Goal: Task Accomplishment & Management: Manage account settings

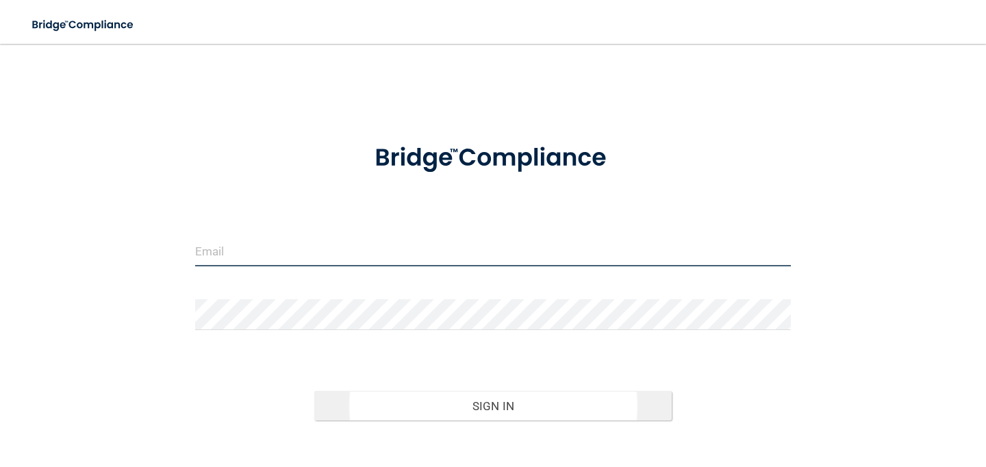
type input "[EMAIL_ADDRESS][DOMAIN_NAME]"
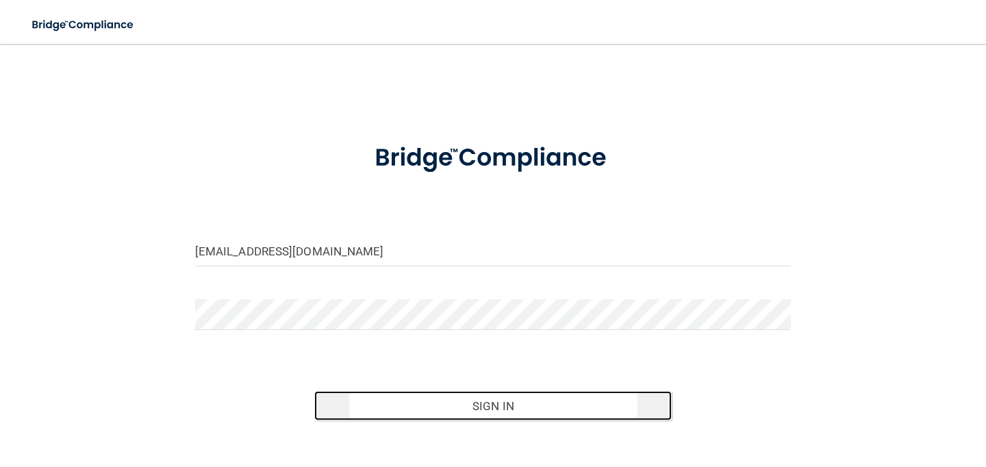
click at [496, 399] on button "Sign In" at bounding box center [492, 406] width 357 height 30
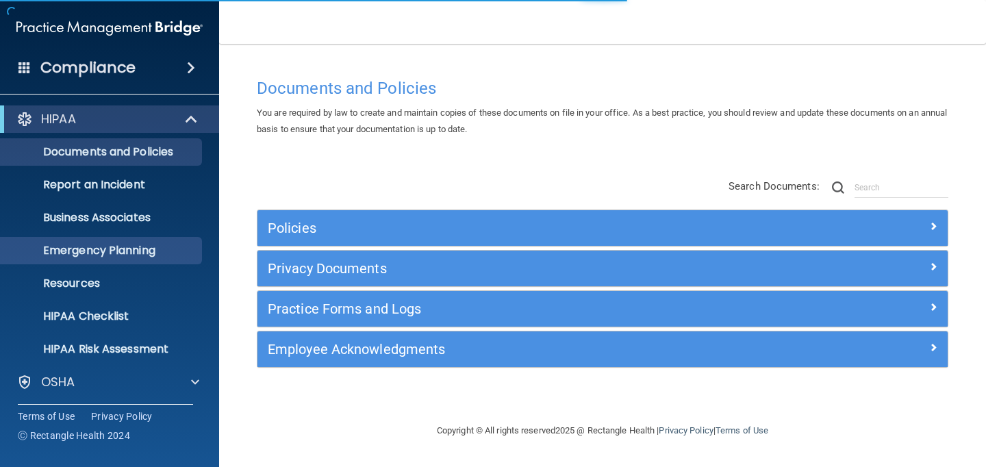
scroll to position [101, 0]
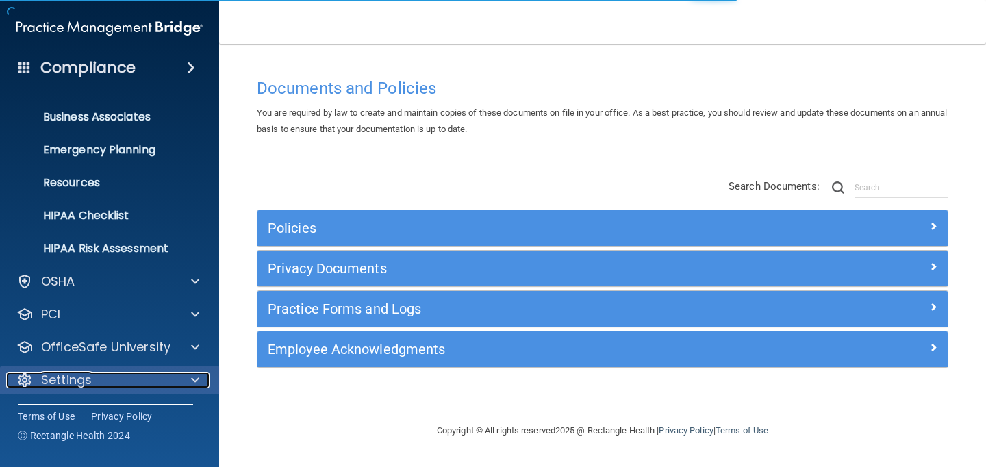
click at [105, 376] on div "Settings" at bounding box center [91, 380] width 170 height 16
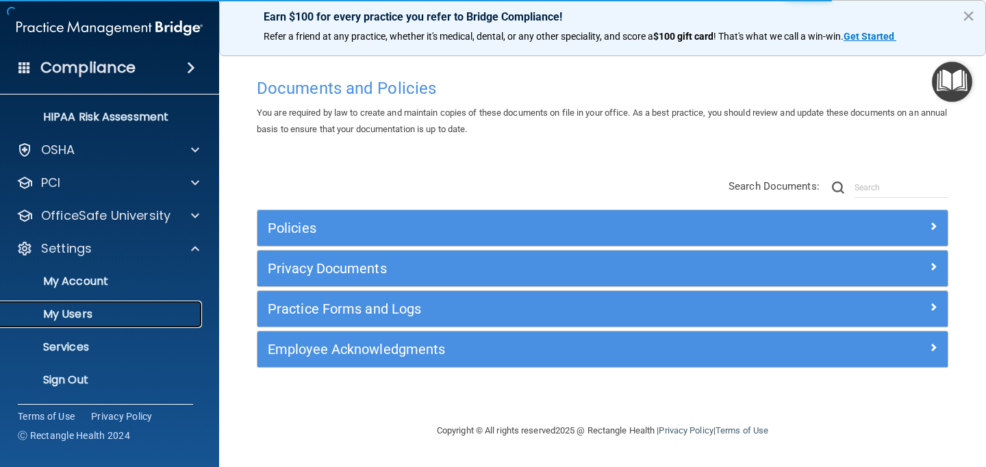
click at [84, 314] on p "My Users" at bounding box center [102, 314] width 187 height 14
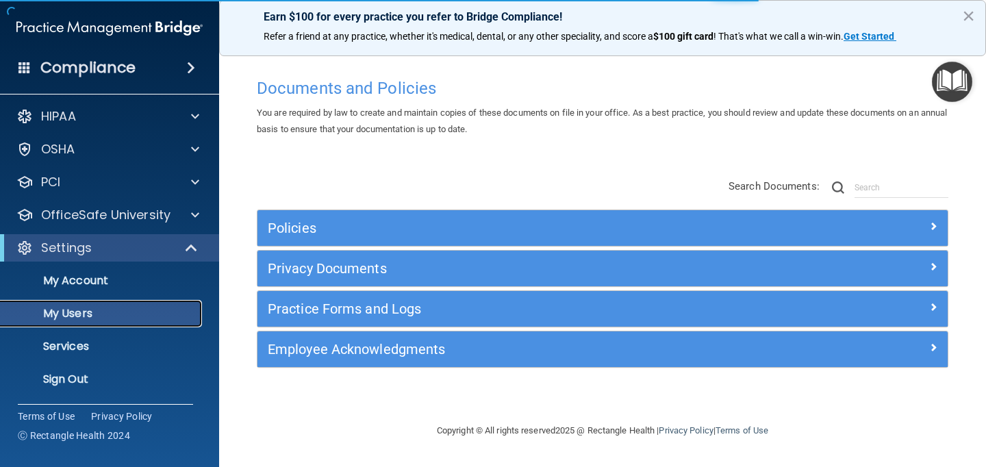
scroll to position [3, 0]
select select "20"
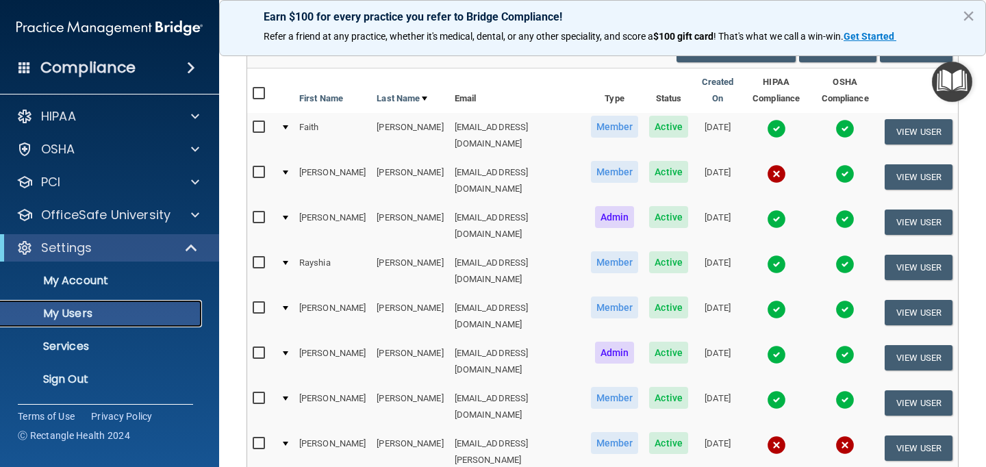
scroll to position [126, 0]
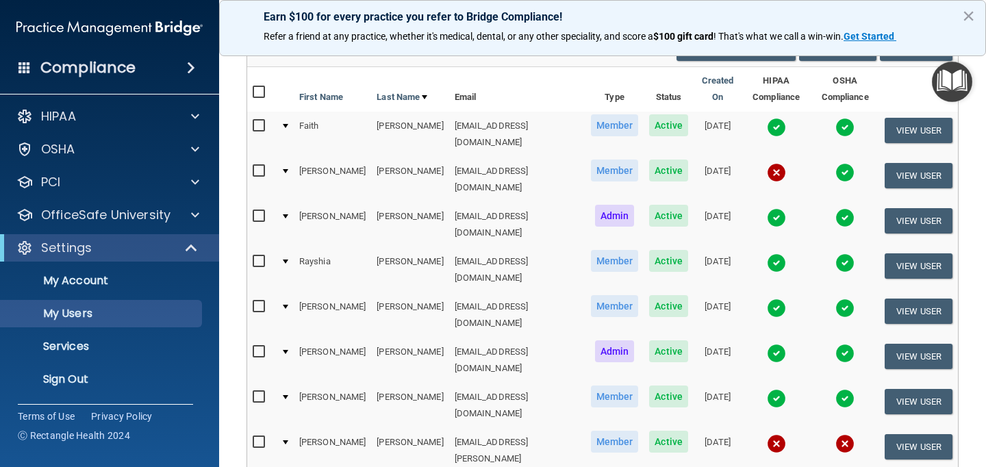
click at [256, 168] on input "checkbox" at bounding box center [261, 171] width 16 height 11
checkbox input "true"
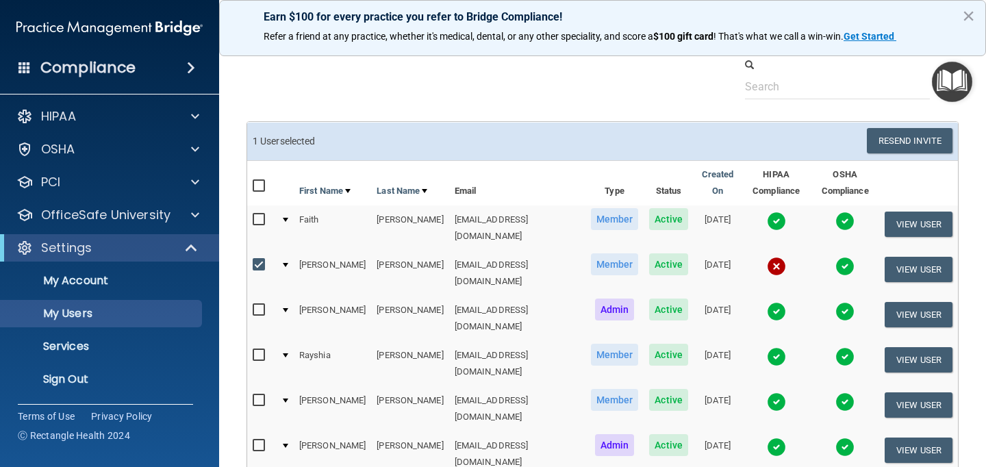
scroll to position [39, 0]
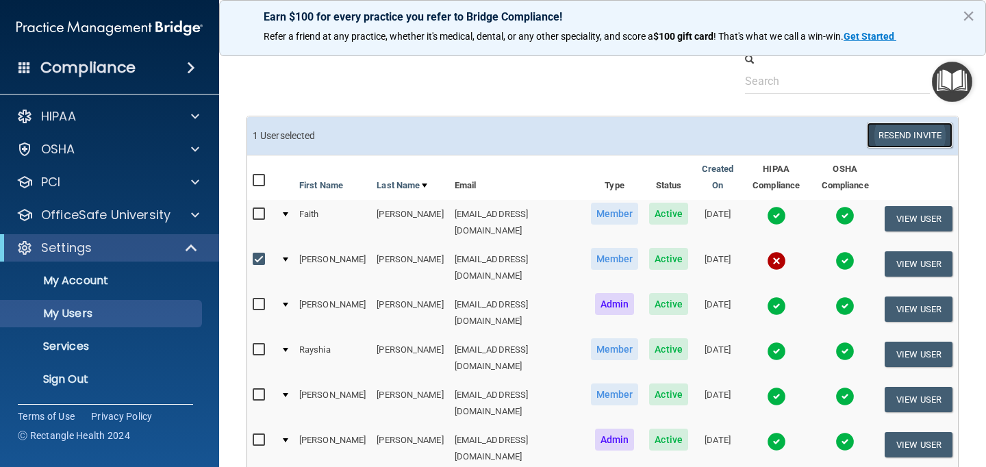
click at [885, 136] on button "Resend Invite" at bounding box center [910, 135] width 86 height 25
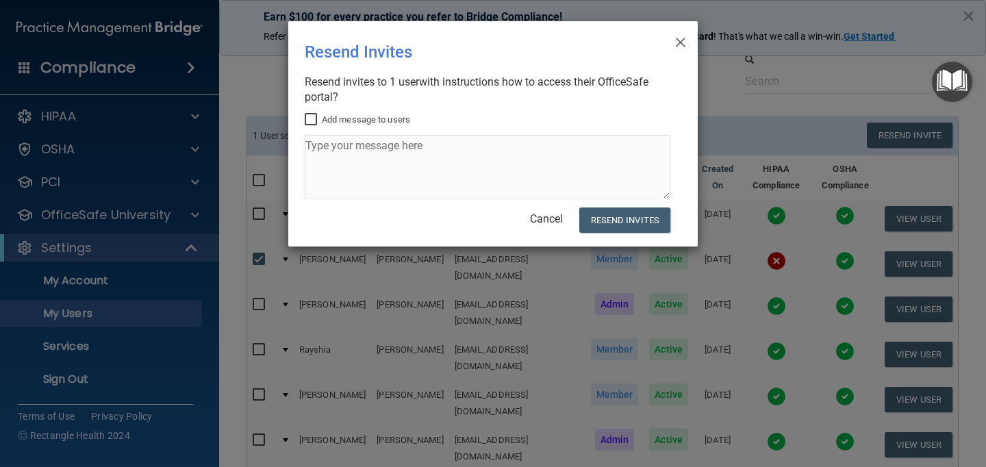
click at [313, 122] on input "Add message to users" at bounding box center [313, 119] width 16 height 11
checkbox input "true"
click at [344, 164] on textarea at bounding box center [488, 167] width 366 height 64
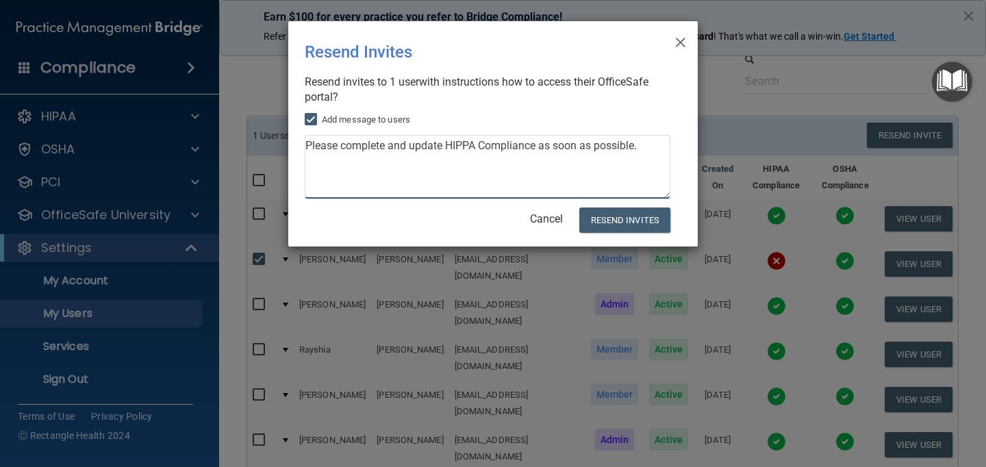
drag, startPoint x: 652, startPoint y: 146, endPoint x: 315, endPoint y: 141, distance: 336.8
click at [315, 141] on textarea "Please complete and update HIPPA Compliance as soon as possible." at bounding box center [488, 167] width 366 height 64
click at [659, 151] on textarea "Please complete and update HIPPA Compliance as soon as possible." at bounding box center [488, 167] width 366 height 64
drag, startPoint x: 653, startPoint y: 149, endPoint x: 304, endPoint y: 146, distance: 349.1
click at [305, 146] on textarea "Please complete and update HIPPA Compliance as soon as possible." at bounding box center [488, 167] width 366 height 64
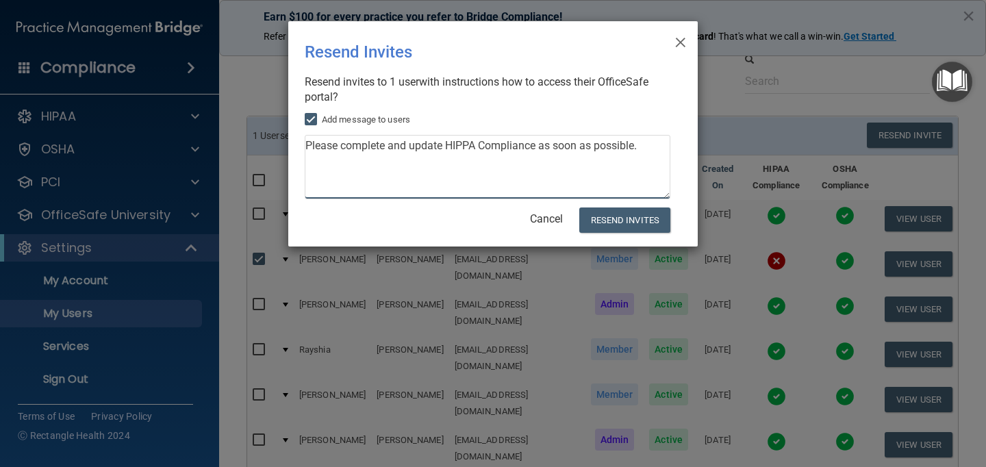
click at [609, 181] on textarea "Please complete and update HIPPA Compliance as soon as possible." at bounding box center [488, 167] width 366 height 64
type textarea "Please complete and update HIPPA Compliance as soon as possible."
click at [630, 220] on button "Resend Invites" at bounding box center [624, 219] width 91 height 25
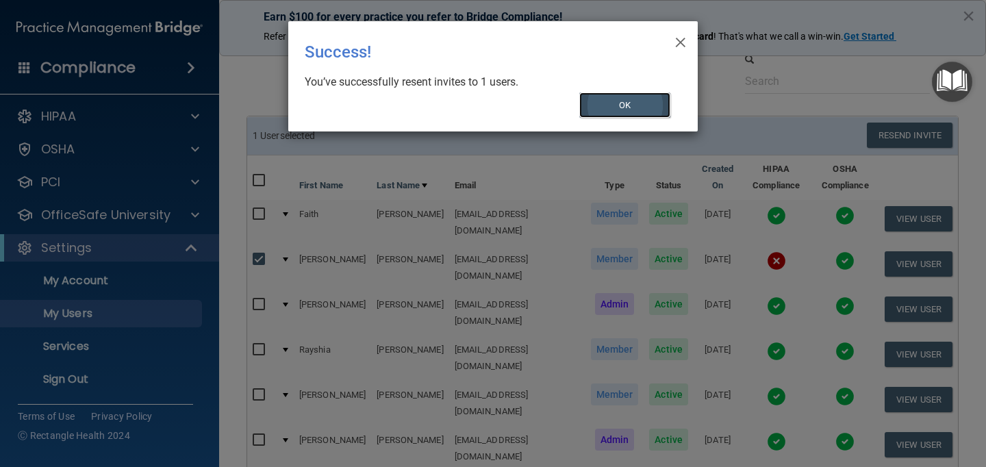
click at [618, 107] on button "OK" at bounding box center [625, 104] width 92 height 25
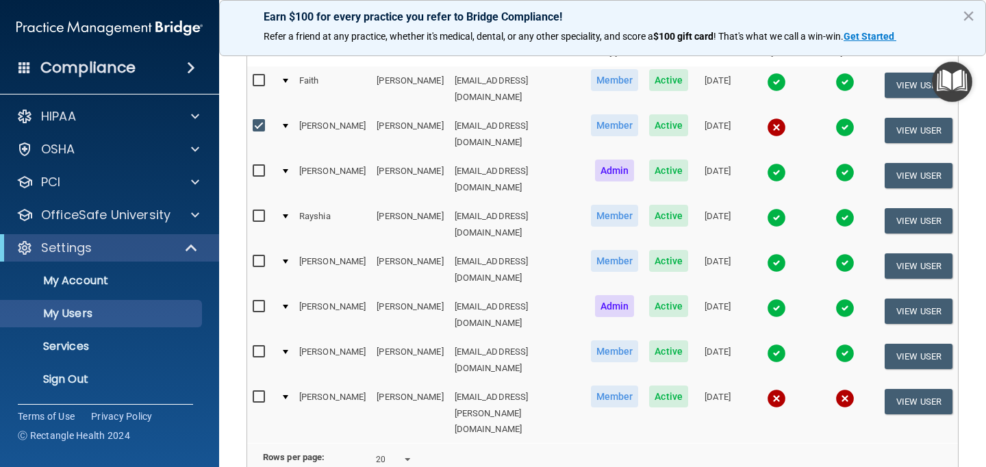
scroll to position [172, 0]
click at [258, 121] on input "checkbox" at bounding box center [261, 126] width 16 height 11
checkbox input "false"
click at [260, 392] on input "checkbox" at bounding box center [261, 397] width 16 height 11
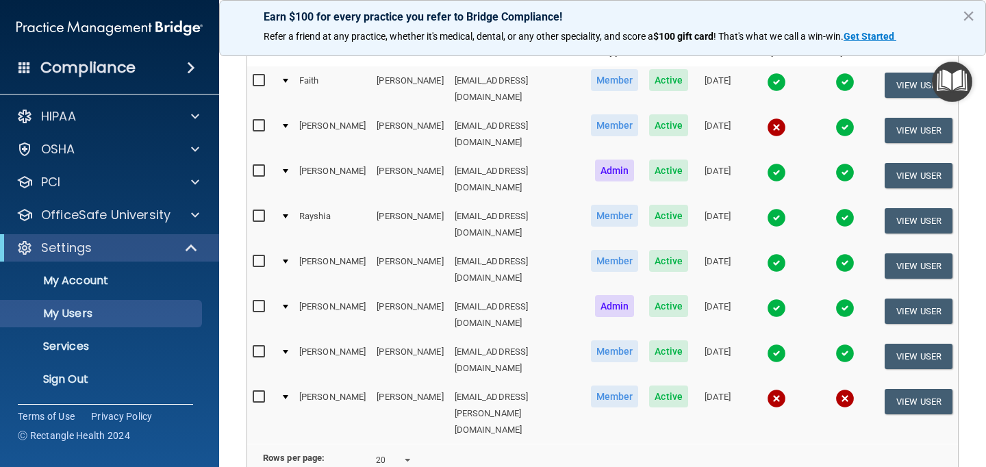
checkbox input "true"
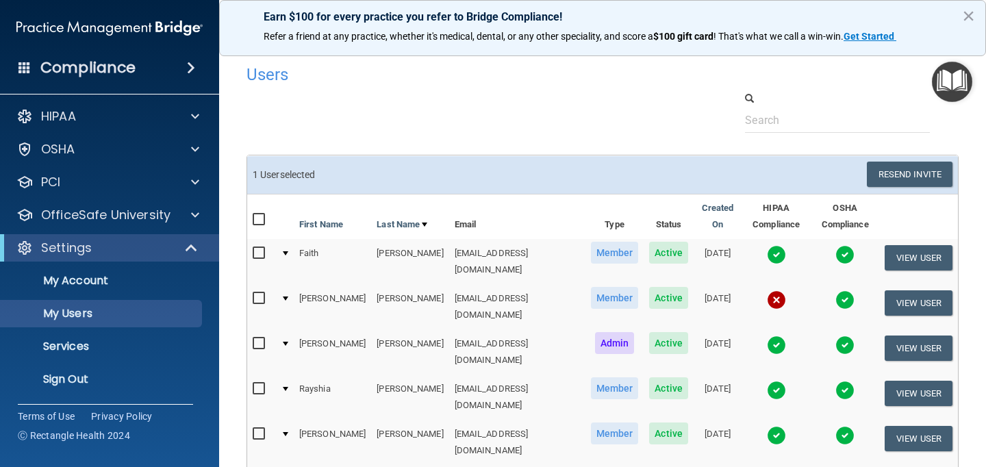
scroll to position [0, 0]
click at [886, 174] on button "Resend Invite" at bounding box center [910, 174] width 86 height 25
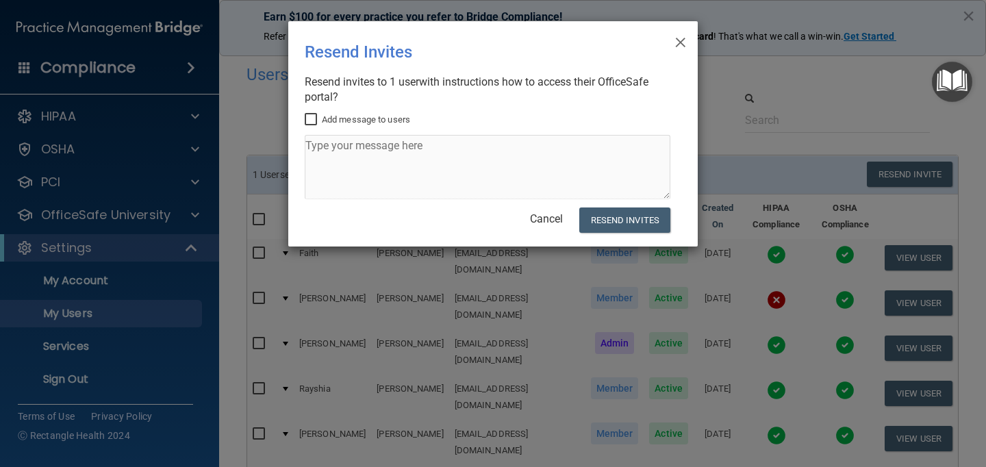
click at [311, 120] on input "Add message to users" at bounding box center [313, 119] width 16 height 11
checkbox input "true"
click at [322, 151] on textarea at bounding box center [488, 167] width 366 height 64
paste textarea "Please complete and update HIPPA Compliance as soon as possible."
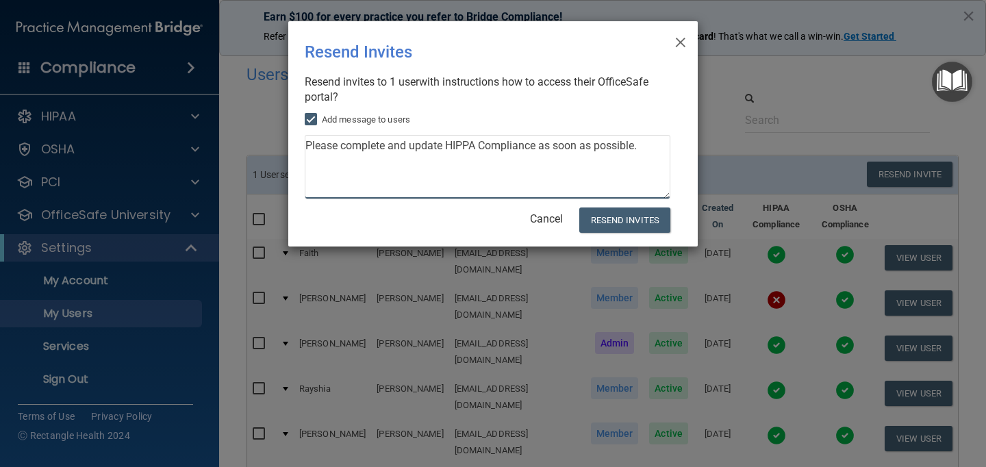
click at [481, 146] on textarea "Please complete and update HIPPA Compliance as soon as possible." at bounding box center [488, 167] width 366 height 64
type textarea "Please complete and update HIPPA and OSHA Compliance as soon as possible."
click at [620, 227] on button "Resend Invites" at bounding box center [624, 219] width 91 height 25
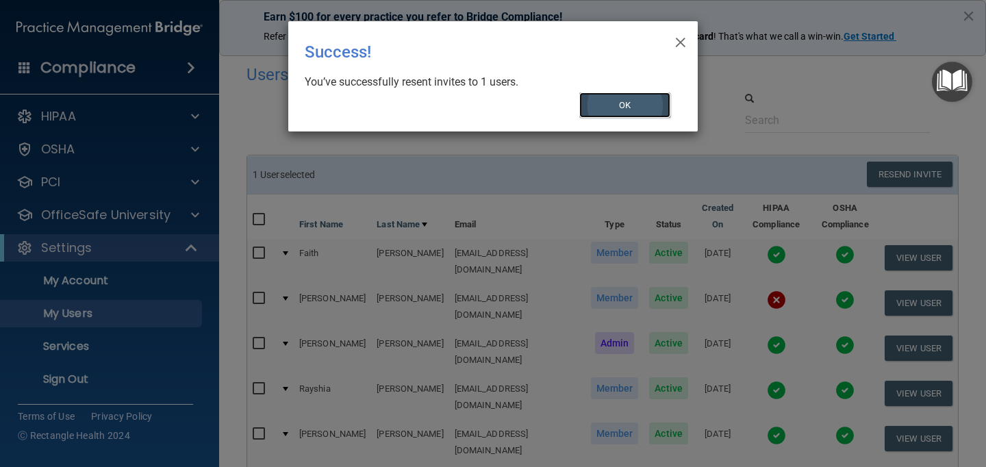
click at [608, 106] on button "OK" at bounding box center [625, 104] width 92 height 25
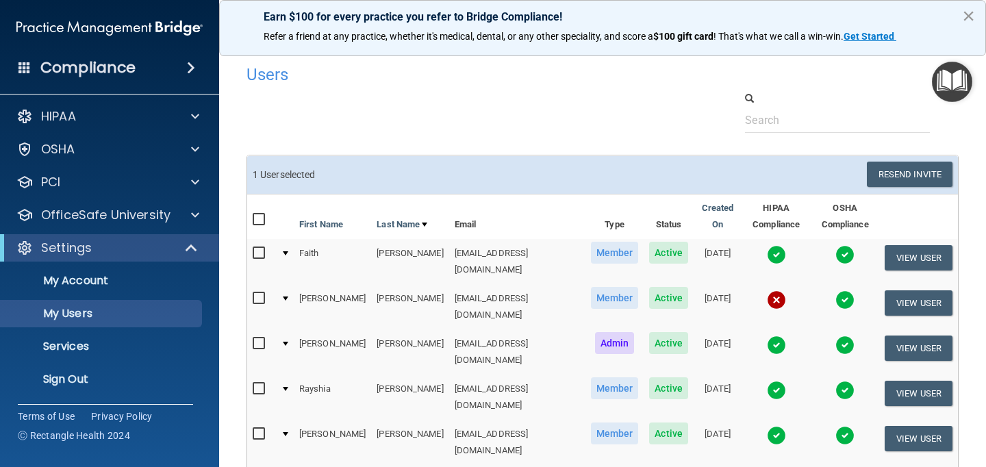
click at [964, 14] on button "×" at bounding box center [968, 16] width 13 height 22
